Goal: Task Accomplishment & Management: Use online tool/utility

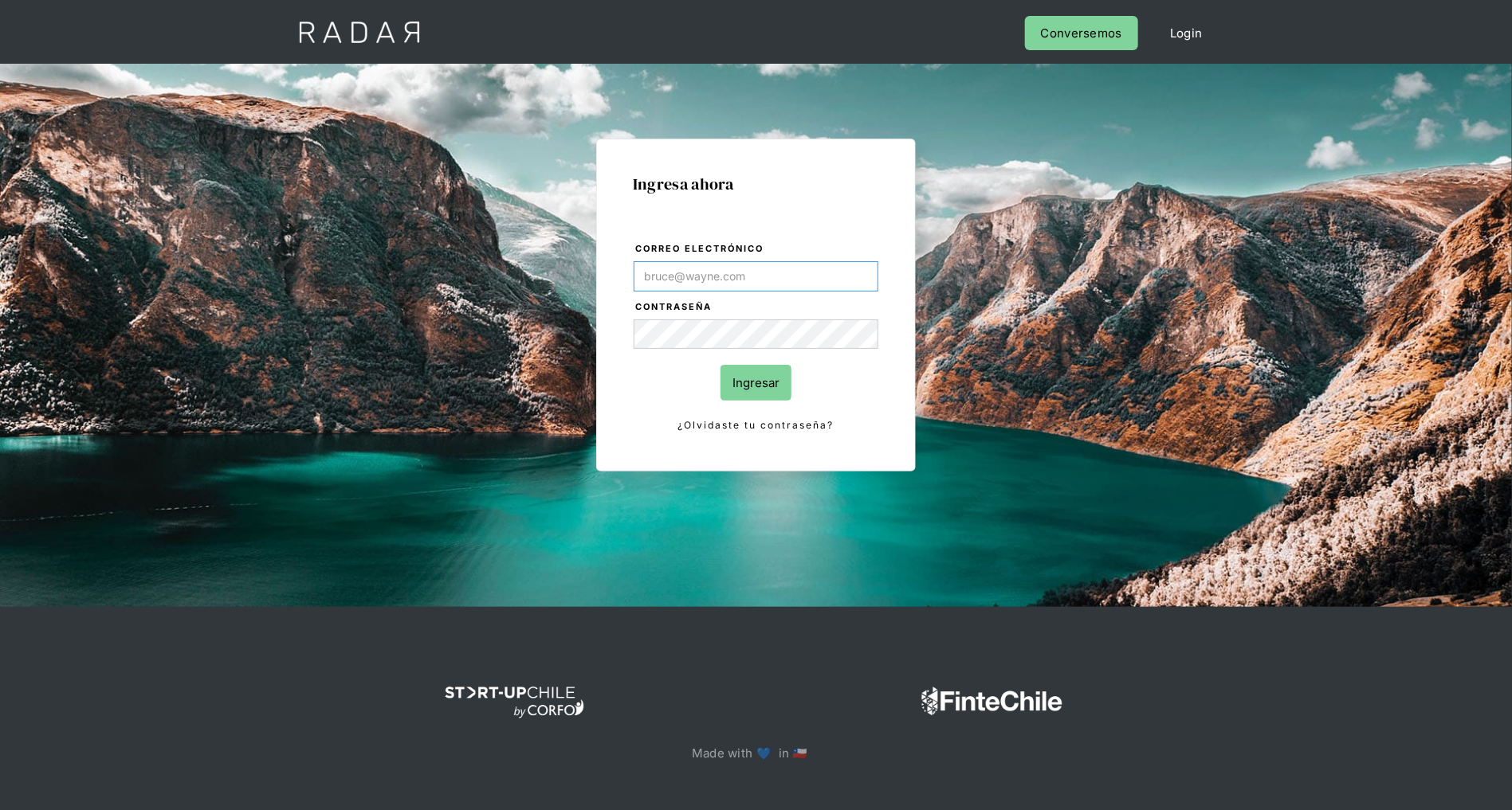
type input "[PERSON_NAME][EMAIL_ADDRESS][DOMAIN_NAME]"
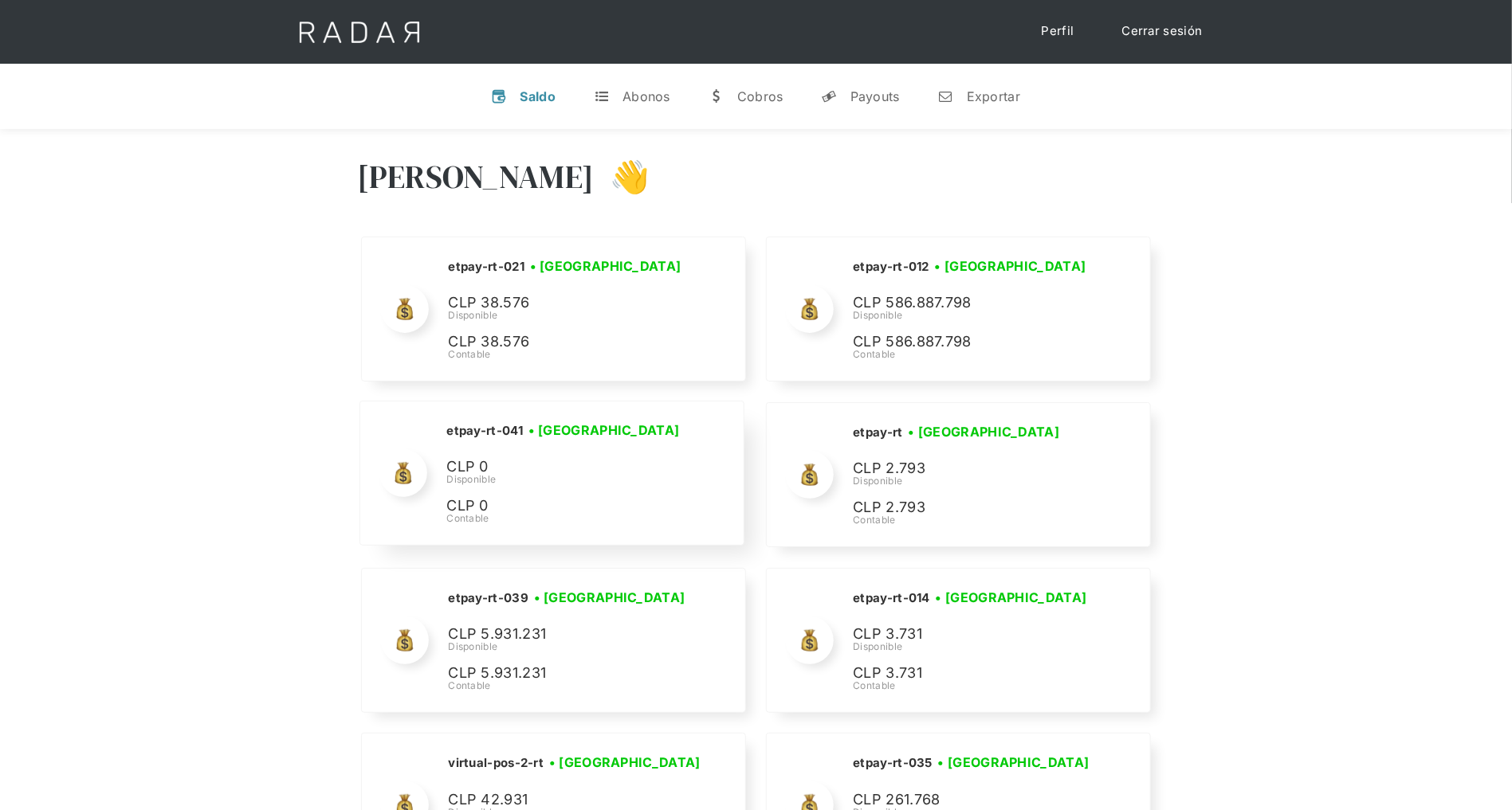
scroll to position [6467, 0]
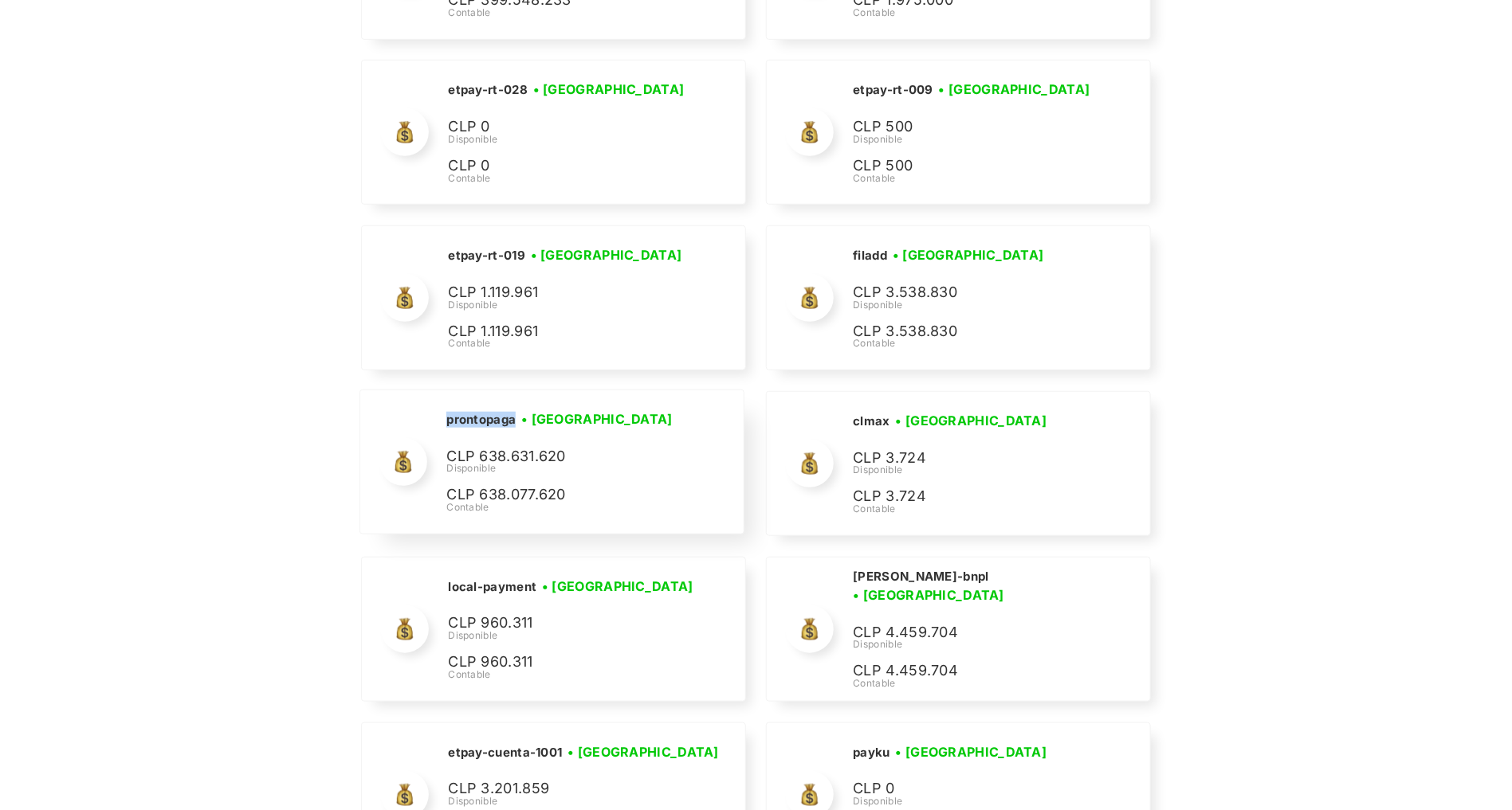
drag, startPoint x: 519, startPoint y: 407, endPoint x: 440, endPoint y: 407, distance: 79.0
click at [440, 407] on div "prontopaga • [GEOGRAPHIC_DATA] • Desconectada CLP 638.631.620 Disponible CLP 63…" at bounding box center [552, 462] width 383 height 143
copy h2 "prontopaga"
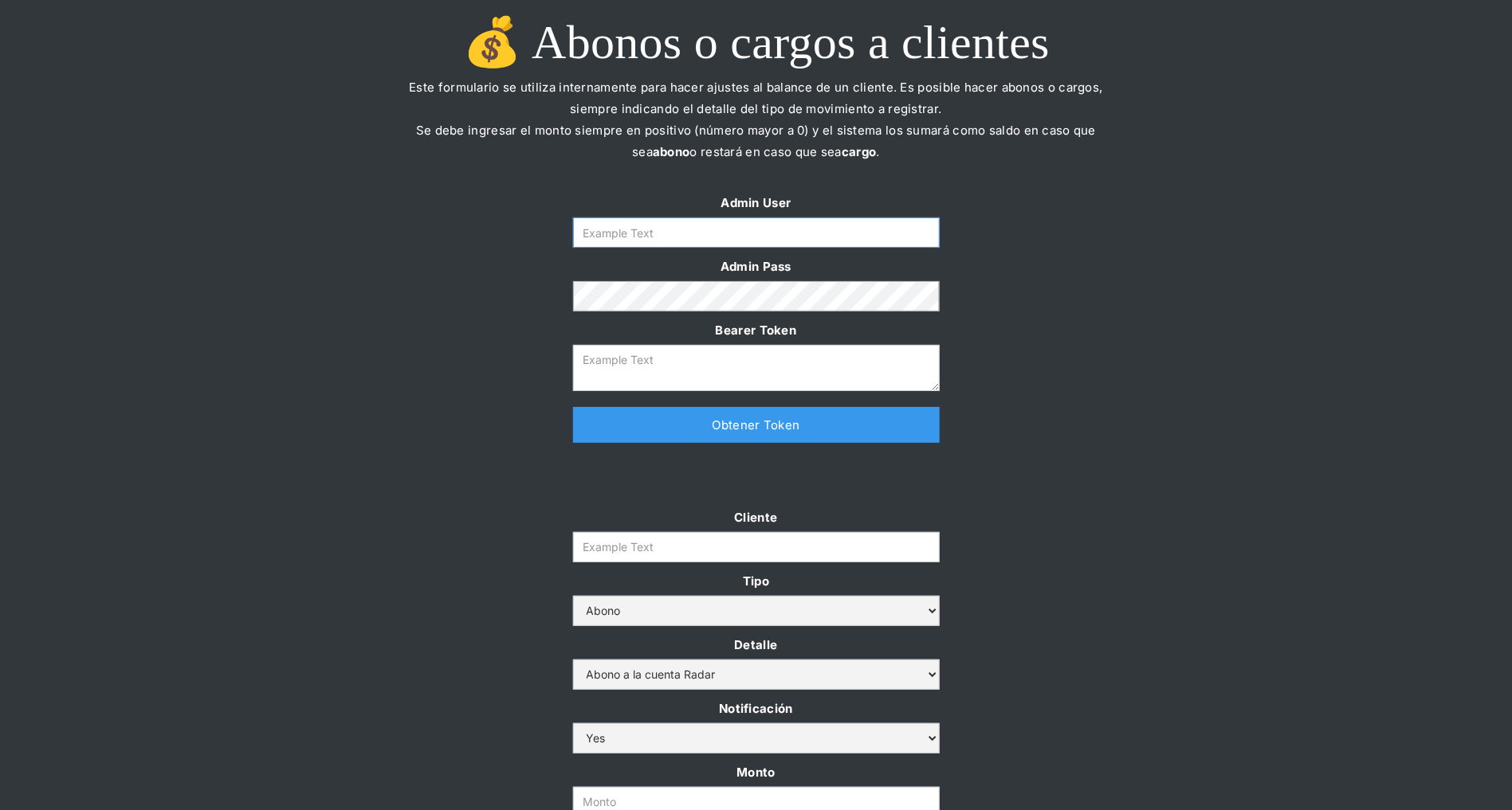
click at [776, 225] on input "Form" at bounding box center [755, 232] width 366 height 31
type input "[PERSON_NAME][EMAIL_ADDRESS][DOMAIN_NAME]"
click at [731, 424] on link "Obtener Token" at bounding box center [755, 425] width 366 height 36
type textarea "eyJhbGciOiJSUzI1NiIsInR5cCI6IkpXVCJ9.eyJkYXRhIjp7ImlkIjoiZGFuaWVsYUBzb21vc3JhZG…"
click at [629, 532] on input "Cliente" at bounding box center [755, 547] width 366 height 31
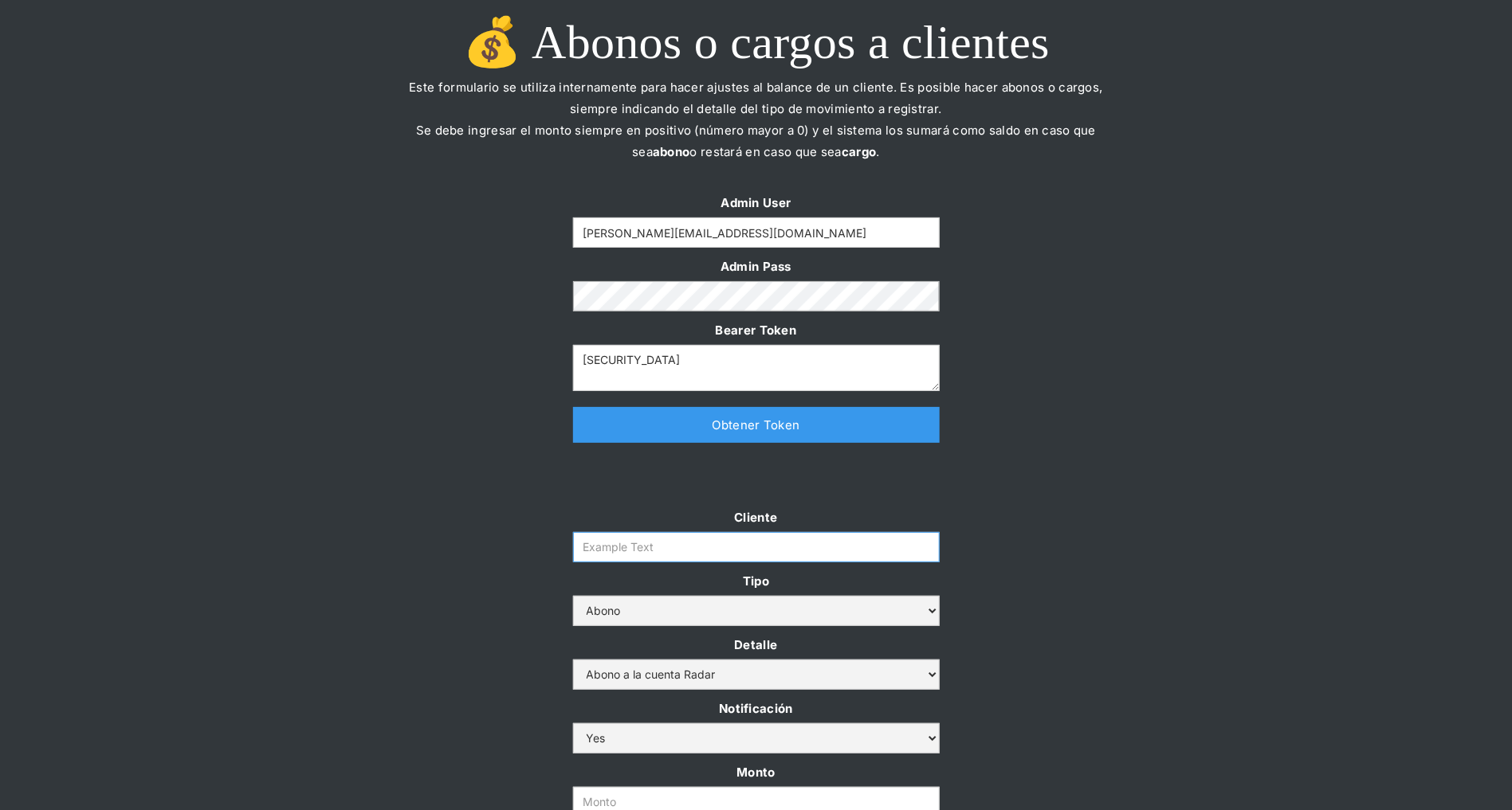
paste input "prontopaga"
type input "prontopaga"
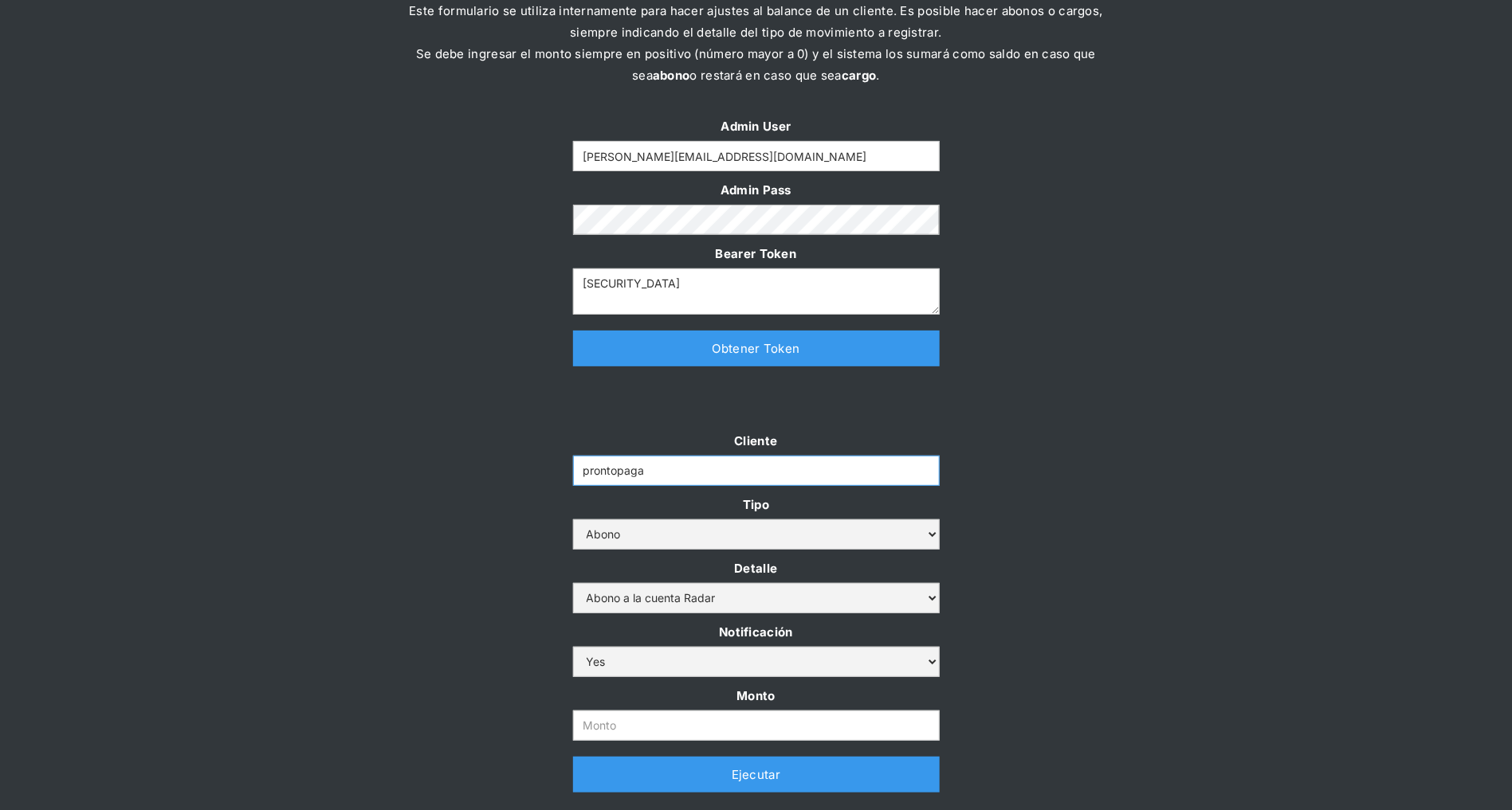
scroll to position [122, 0]
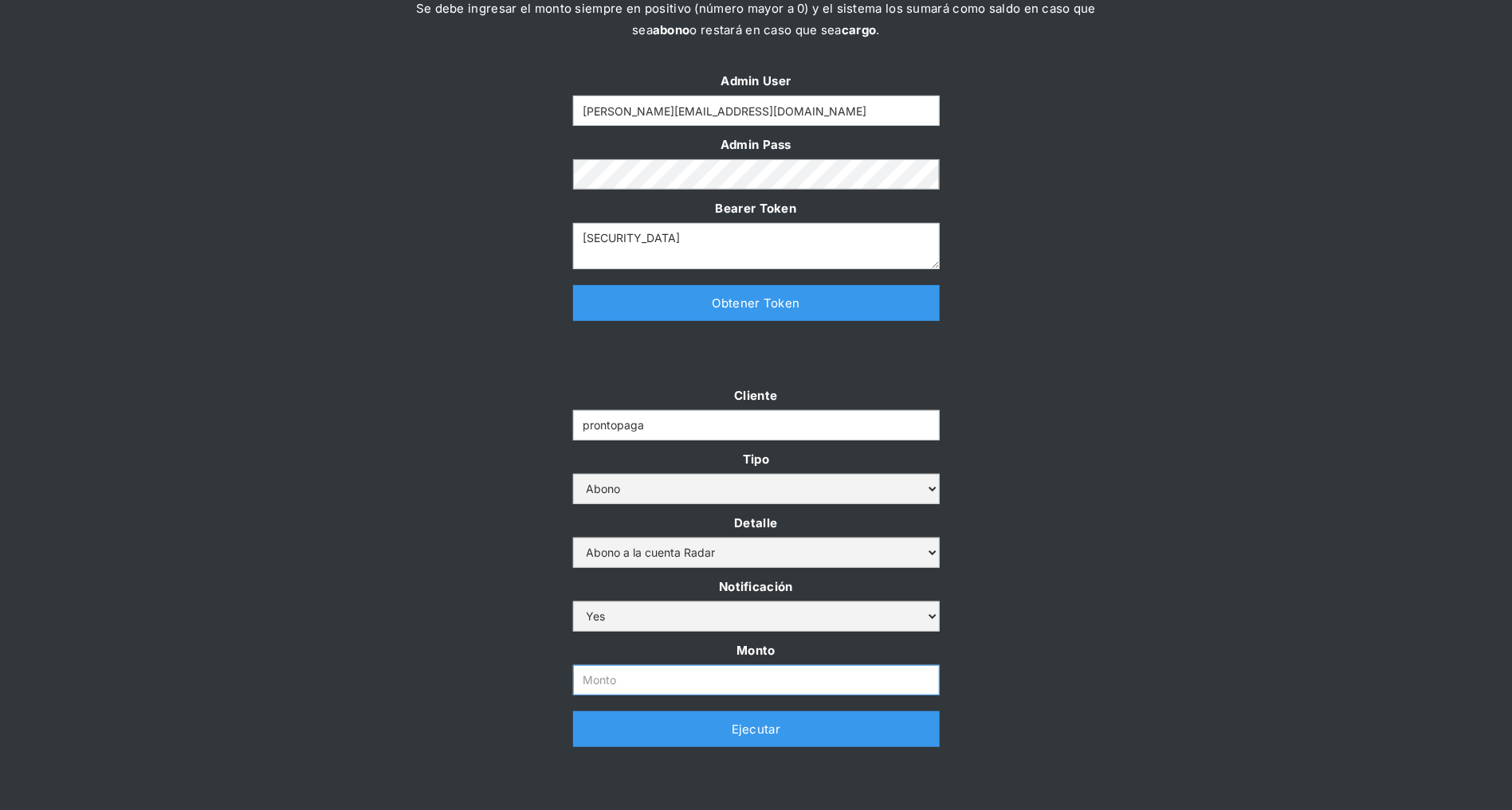
click at [604, 677] on input "Monto" at bounding box center [755, 680] width 366 height 31
paste input "$1,500,000,000"
type input "1.500.000.000"
click at [474, 614] on div "Cliente prontopaga Tipo Abono Cargo Detalle Abono a la cuenta Radar Devolución …" at bounding box center [756, 573] width 1512 height 378
click at [610, 742] on link "Ejecutar" at bounding box center [755, 729] width 366 height 36
